Goal: Check status

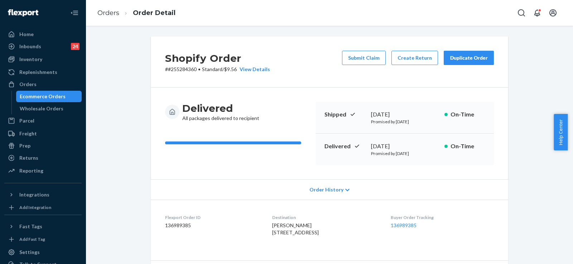
click at [104, 13] on link "Orders" at bounding box center [108, 13] width 22 height 8
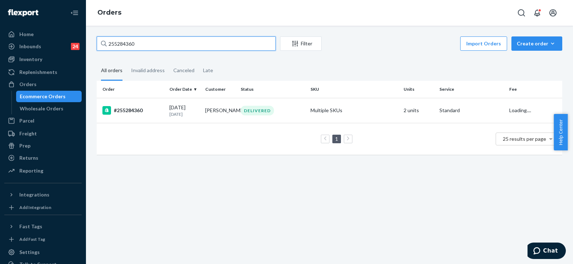
click at [122, 44] on input "255284360" at bounding box center [186, 43] width 179 height 14
paste input "3928384"
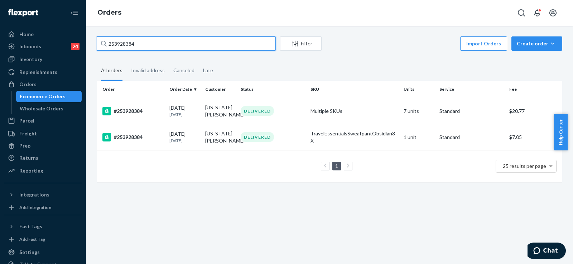
type input "253928384"
click at [254, 109] on div "DELIVERED" at bounding box center [256, 111] width 33 height 10
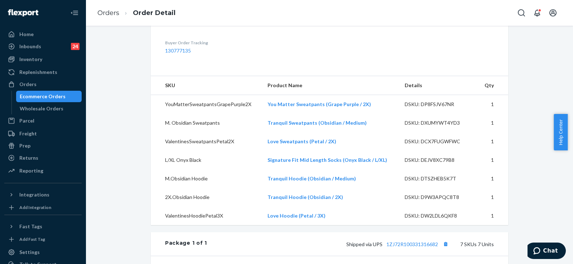
scroll to position [215, 0]
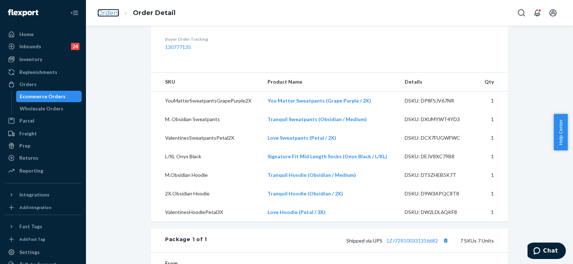
click at [103, 13] on link "Orders" at bounding box center [108, 13] width 22 height 8
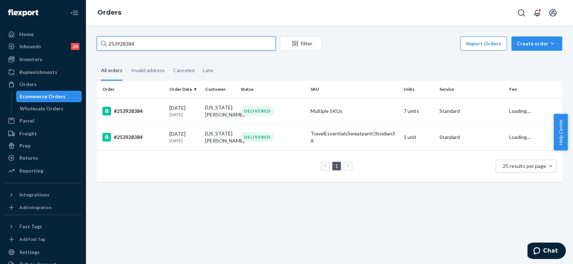
click at [118, 44] on input "253928384" at bounding box center [186, 43] width 179 height 14
paste input "136986371"
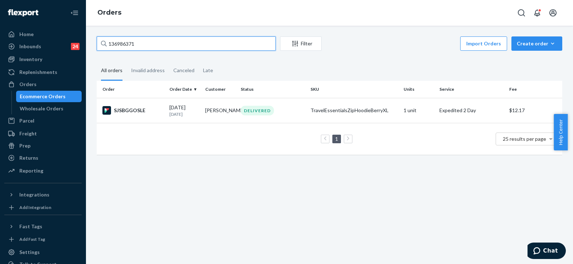
type input "136986371"
